Goal: Transaction & Acquisition: Subscribe to service/newsletter

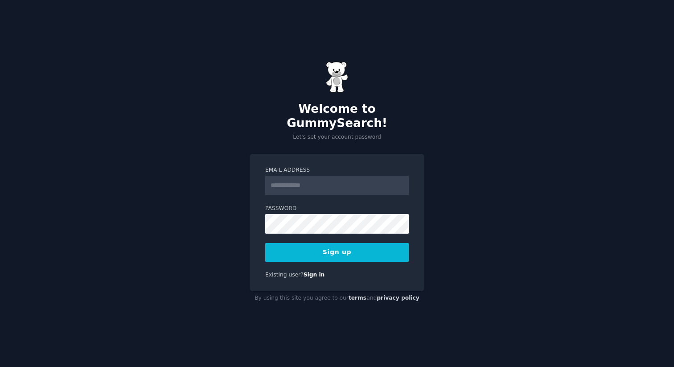
click at [279, 187] on input "Email Address" at bounding box center [336, 186] width 143 height 20
click at [198, 140] on div "Welcome to GummySearch! Let's set your account password Email Address Password …" at bounding box center [337, 183] width 674 height 367
click at [309, 176] on input "Email Address" at bounding box center [336, 186] width 143 height 20
click at [261, 181] on div "Email Address Password Sign up Existing user? Sign in" at bounding box center [336, 223] width 175 height 138
click at [296, 179] on input "Email Address" at bounding box center [336, 186] width 143 height 20
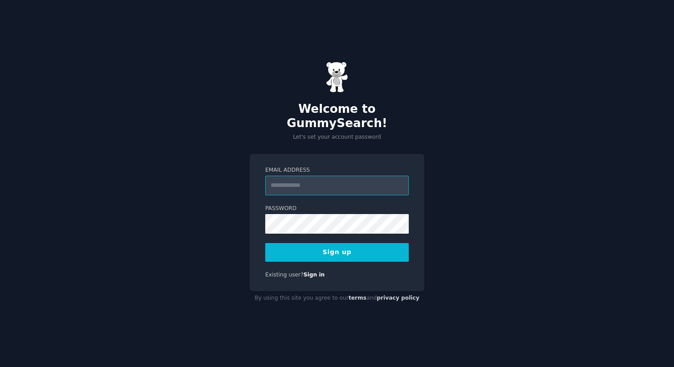
type input "**********"
click at [320, 256] on div "**********" at bounding box center [336, 223] width 175 height 138
click at [317, 251] on button "Sign up" at bounding box center [336, 252] width 143 height 19
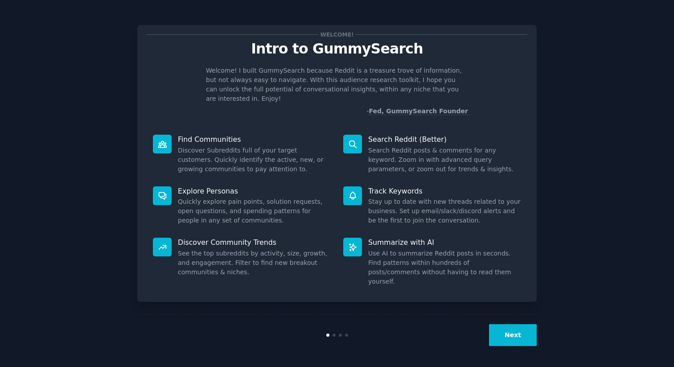
click at [537, 117] on div "Welcome! Intro to GummySearch Welcome! I built GummySearch because Reddit is a …" at bounding box center [336, 183] width 649 height 343
click at [519, 331] on button "Next" at bounding box center [513, 335] width 48 height 22
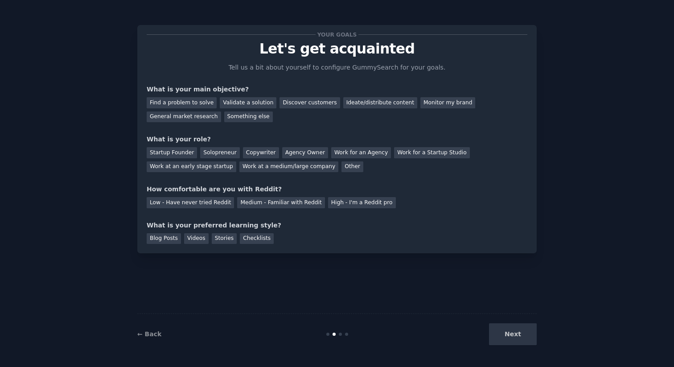
click at [519, 331] on div "Next" at bounding box center [469, 334] width 133 height 22
click at [86, 142] on div "Your goals Let's get acquainted Tell us a bit about yourself to configure Gummy…" at bounding box center [336, 183] width 649 height 342
click at [191, 103] on div "Find a problem to solve" at bounding box center [182, 102] width 70 height 11
click at [239, 99] on div "Validate a solution" at bounding box center [248, 102] width 57 height 11
click at [184, 100] on div "Find a problem to solve" at bounding box center [182, 102] width 70 height 11
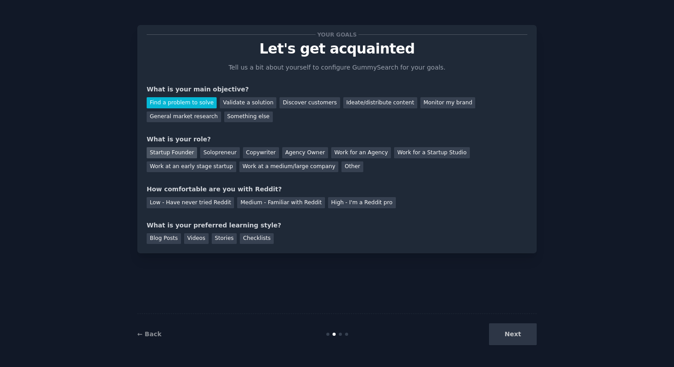
click at [174, 157] on div "Startup Founder" at bounding box center [172, 152] width 50 height 11
click at [255, 135] on div "What is your role?" at bounding box center [337, 139] width 380 height 9
click at [229, 144] on div "Startup Founder Solopreneur Copywriter Agency Owner Work for an Agency Work for…" at bounding box center [337, 158] width 380 height 28
click at [218, 155] on div "Solopreneur" at bounding box center [219, 152] width 39 height 11
click at [278, 204] on div "Medium - Familiar with Reddit" at bounding box center [280, 202] width 87 height 11
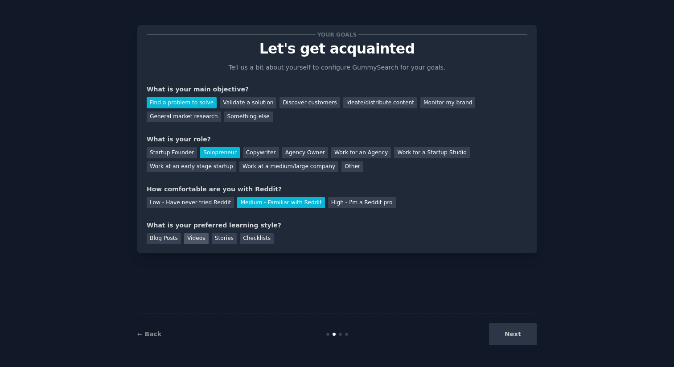
click at [190, 239] on div "Videos" at bounding box center [196, 238] width 25 height 11
click at [499, 340] on button "Next" at bounding box center [513, 334] width 48 height 22
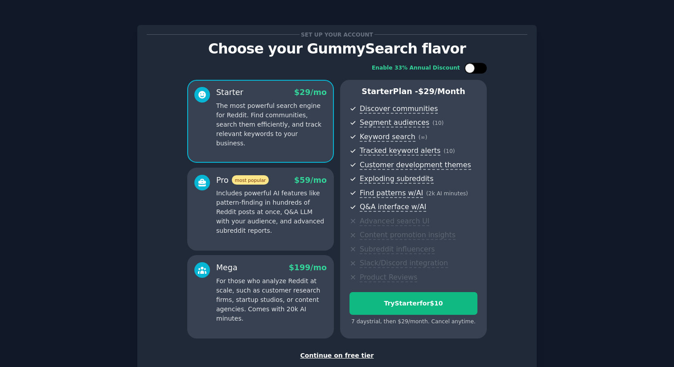
click at [473, 65] on div at bounding box center [475, 68] width 22 height 11
checkbox input "false"
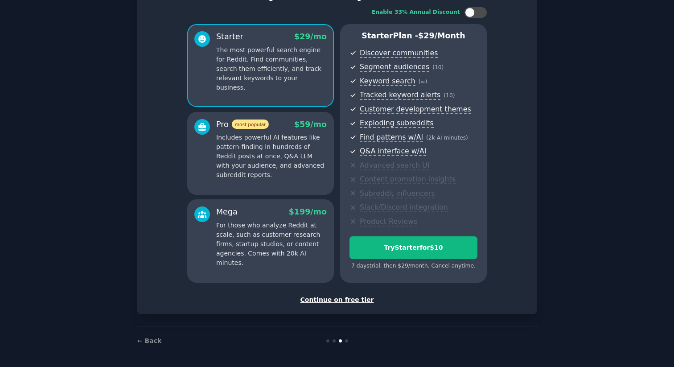
click at [363, 300] on div "Continue on free tier" at bounding box center [337, 299] width 380 height 9
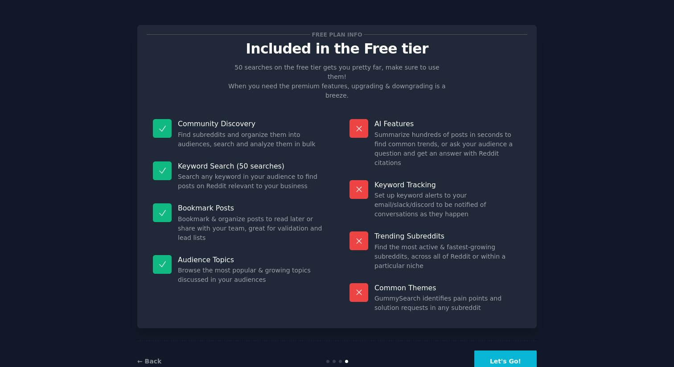
click at [503, 350] on button "Let's Go!" at bounding box center [505, 361] width 62 height 22
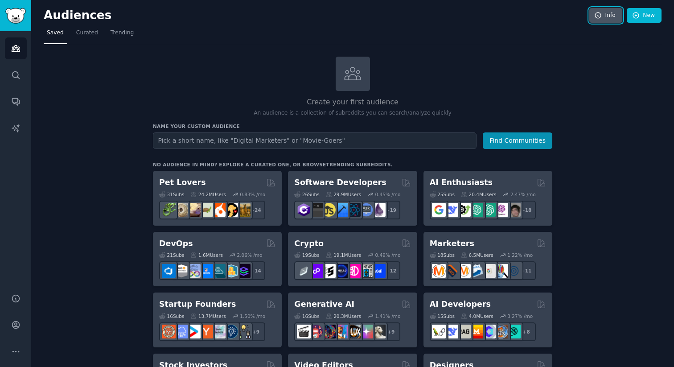
click at [606, 14] on link "Info" at bounding box center [605, 15] width 33 height 15
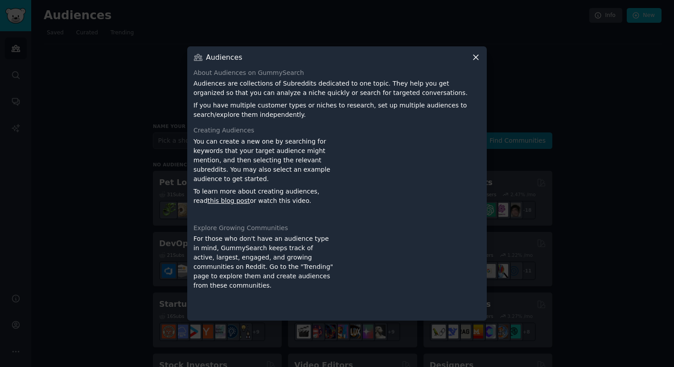
click at [477, 61] on icon at bounding box center [475, 57] width 9 height 9
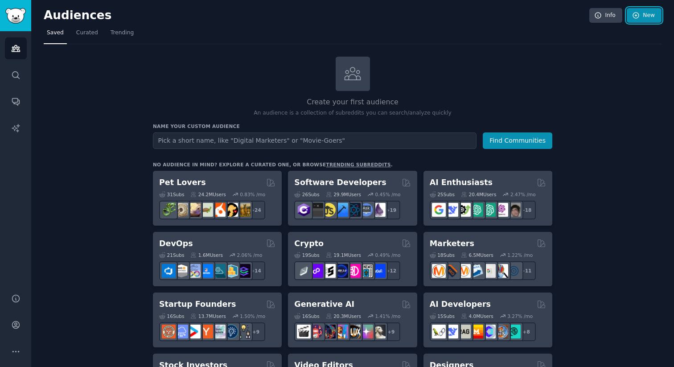
click at [638, 16] on link "New" at bounding box center [643, 15] width 35 height 15
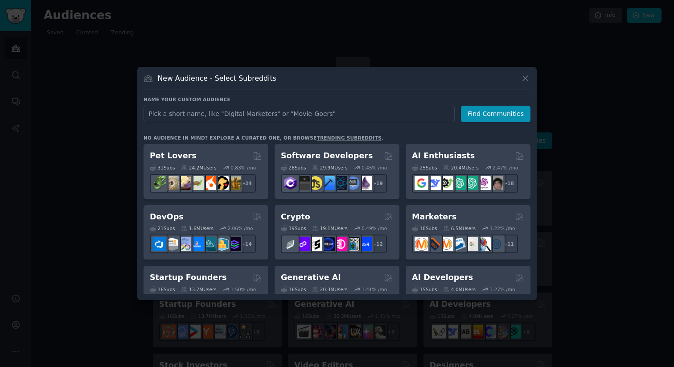
click at [349, 46] on div at bounding box center [337, 183] width 674 height 367
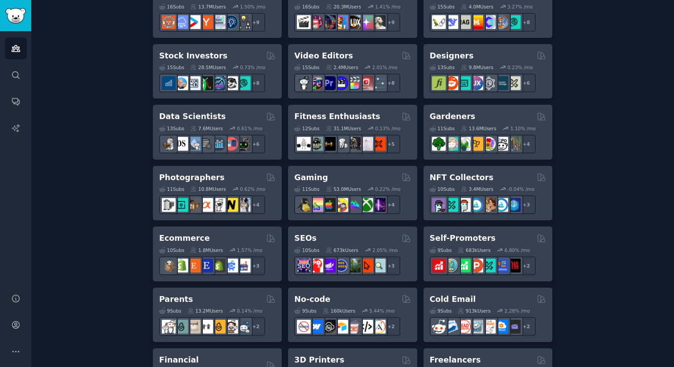
scroll to position [303, 0]
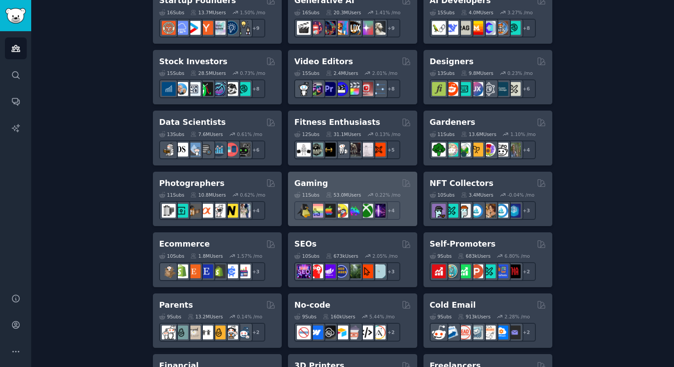
click at [307, 182] on h2 "Gaming" at bounding box center [310, 183] width 33 height 11
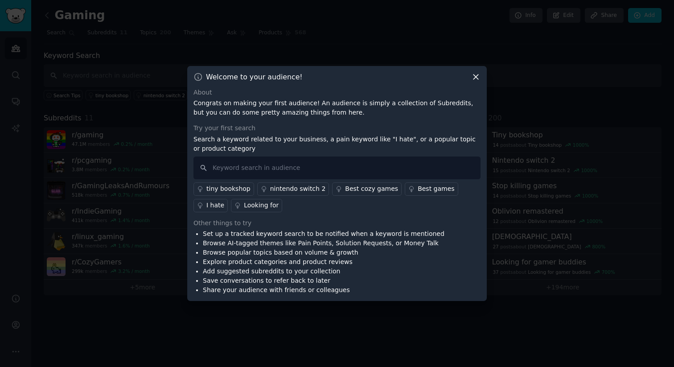
click at [476, 76] on icon at bounding box center [475, 76] width 5 height 5
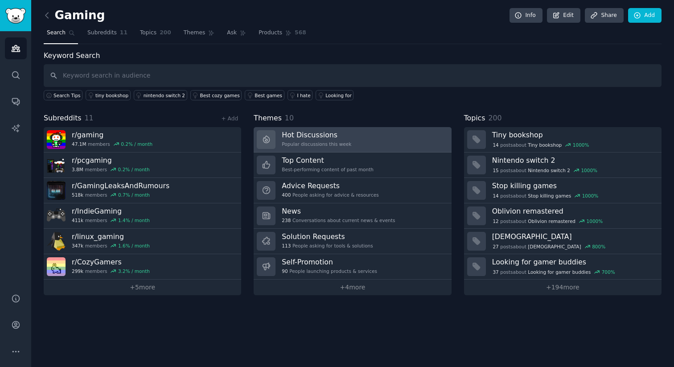
click at [312, 148] on link "Hot Discussions Popular discussions this week" at bounding box center [351, 139] width 197 height 25
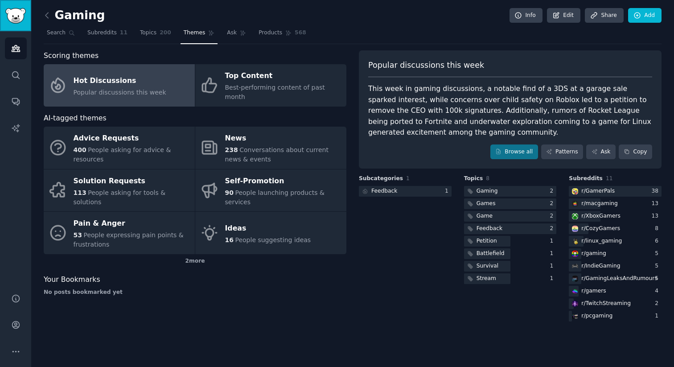
click at [20, 21] on img "Sidebar" at bounding box center [15, 16] width 20 height 16
